Goal: Transaction & Acquisition: Purchase product/service

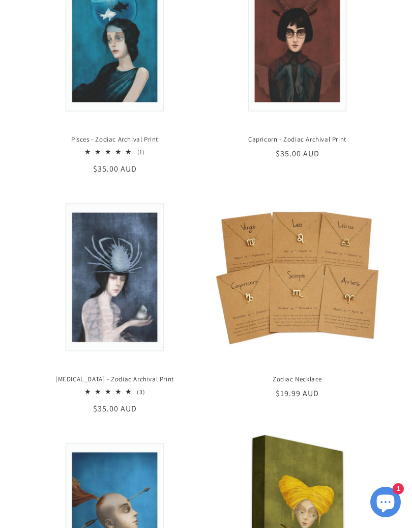
click at [409, 370] on div "Libra - Zodiac Archival Print Libra - Zodiac Archival Print 4.6 / 5.0 (5) 5 tot…" at bounding box center [206, 155] width 412 height 2331
click at [386, 375] on link "Zodiac Necklace" at bounding box center [297, 379] width 179 height 9
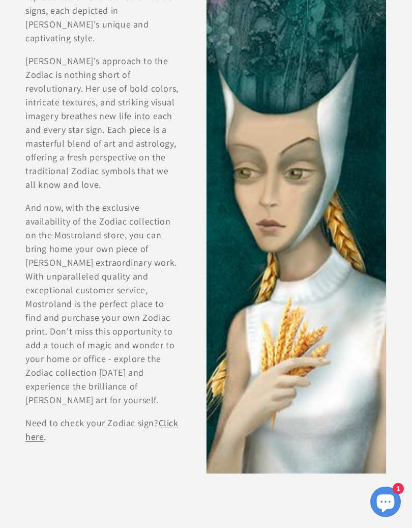
scroll to position [2775, 0]
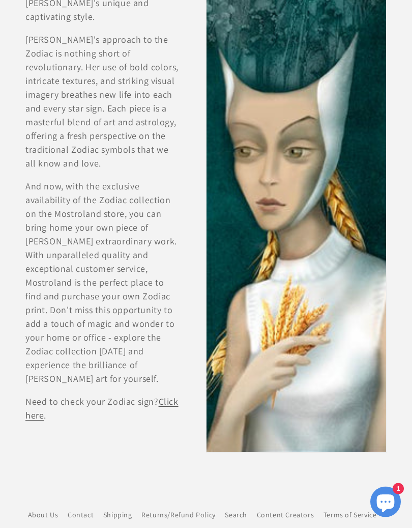
click at [173, 396] on link "Click here" at bounding box center [101, 408] width 153 height 25
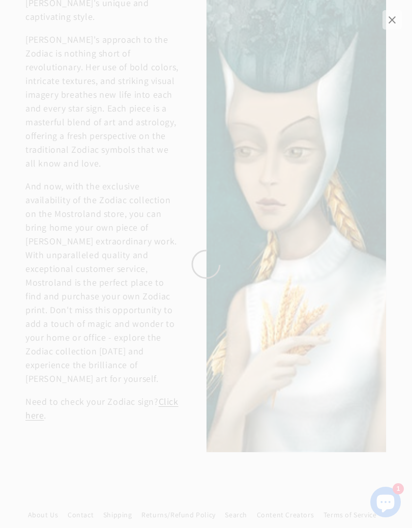
click at [399, 20] on span "×" at bounding box center [392, 19] width 19 height 19
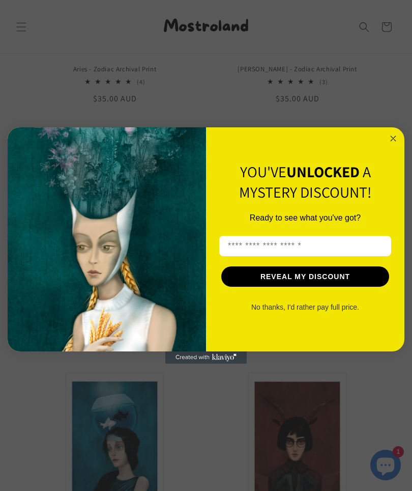
scroll to position [0, 709]
click at [245, 250] on input "Enter your email here" at bounding box center [305, 246] width 172 height 20
click at [249, 246] on input "Enter your email here" at bounding box center [305, 246] width 172 height 20
type input "**********"
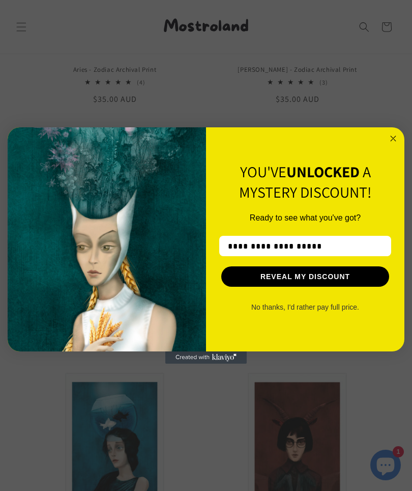
click at [324, 280] on button "REVEAL MY DISCOUNT" at bounding box center [305, 276] width 168 height 20
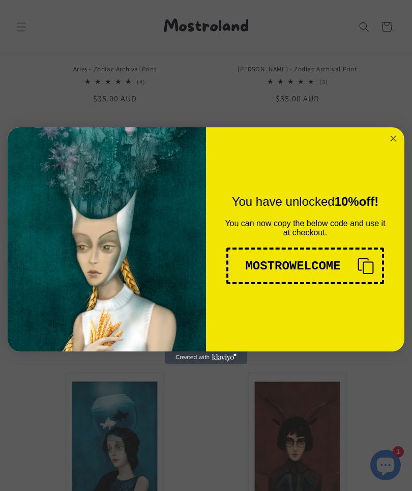
scroll to position [0, 354]
click at [389, 144] on icon "Close dialog" at bounding box center [393, 138] width 12 height 12
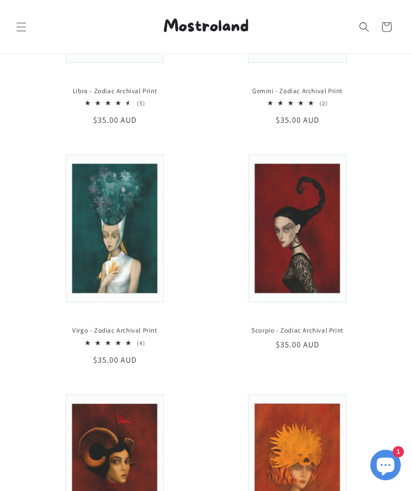
scroll to position [0, 709]
click at [327, 326] on link "Scorpio - Zodiac Archival Print" at bounding box center [297, 330] width 179 height 9
click at [300, 326] on link "Scorpio - Zodiac Archival Print" at bounding box center [297, 330] width 179 height 9
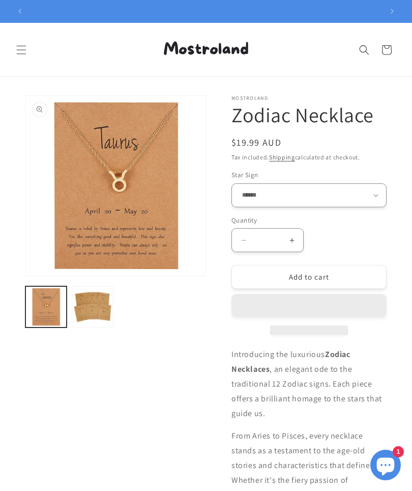
scroll to position [0, 354]
